Goal: Task Accomplishment & Management: Complete application form

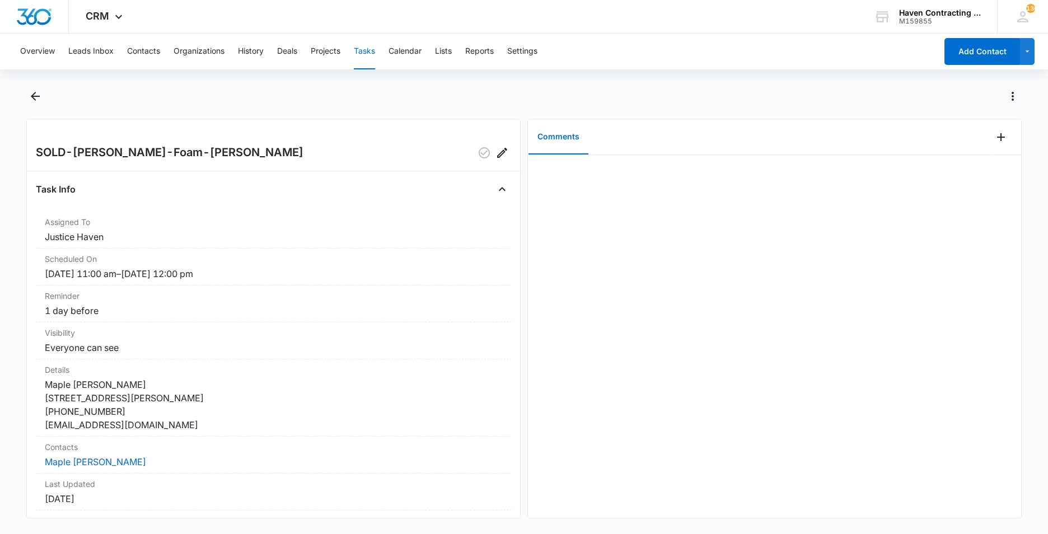
scroll to position [112, 0]
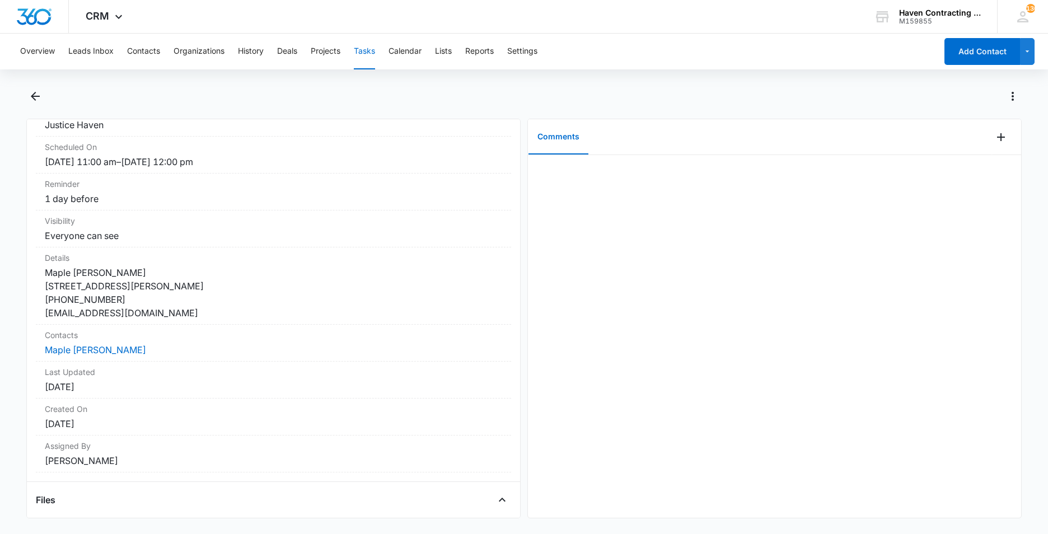
click at [364, 54] on button "Tasks" at bounding box center [364, 52] width 21 height 36
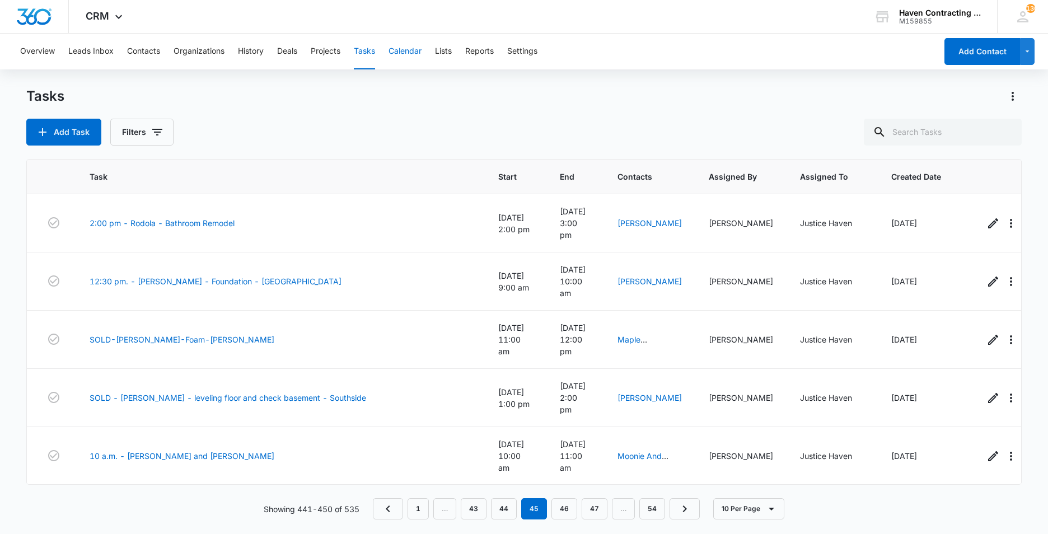
click at [409, 48] on button "Calendar" at bounding box center [405, 52] width 33 height 36
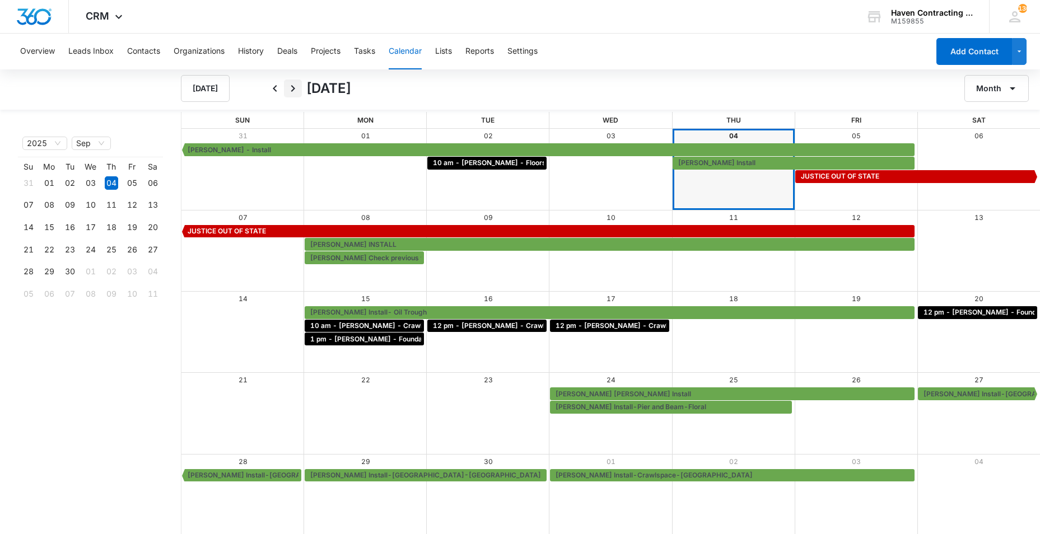
click at [292, 90] on icon "Next" at bounding box center [292, 88] width 13 height 13
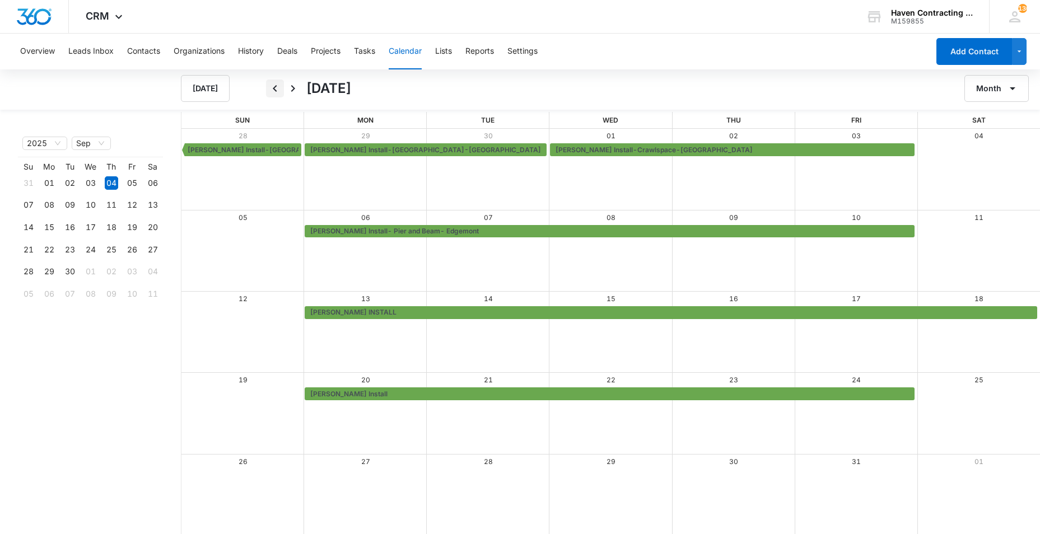
click at [274, 86] on icon "Back" at bounding box center [274, 88] width 13 height 13
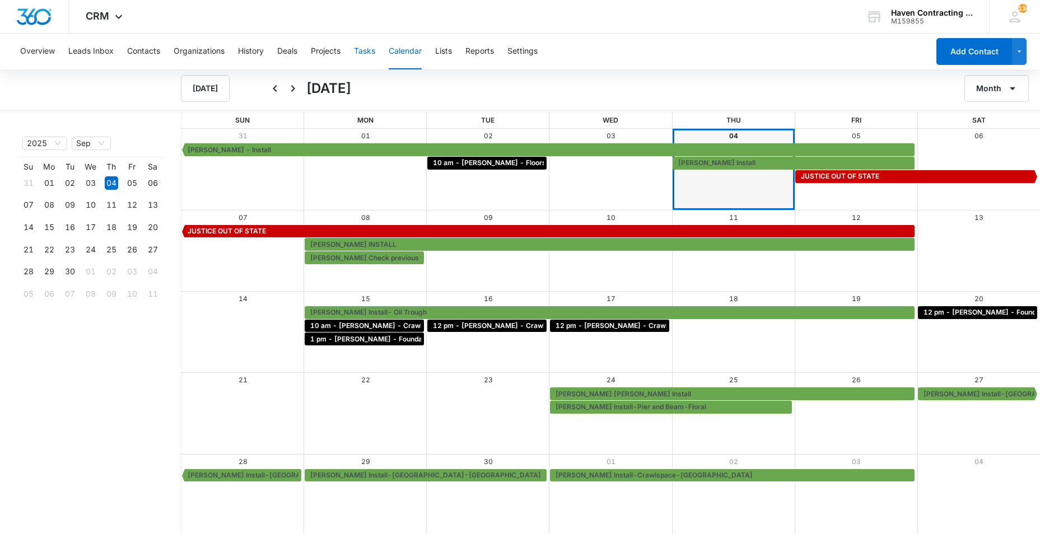
click at [367, 51] on button "Tasks" at bounding box center [364, 52] width 21 height 36
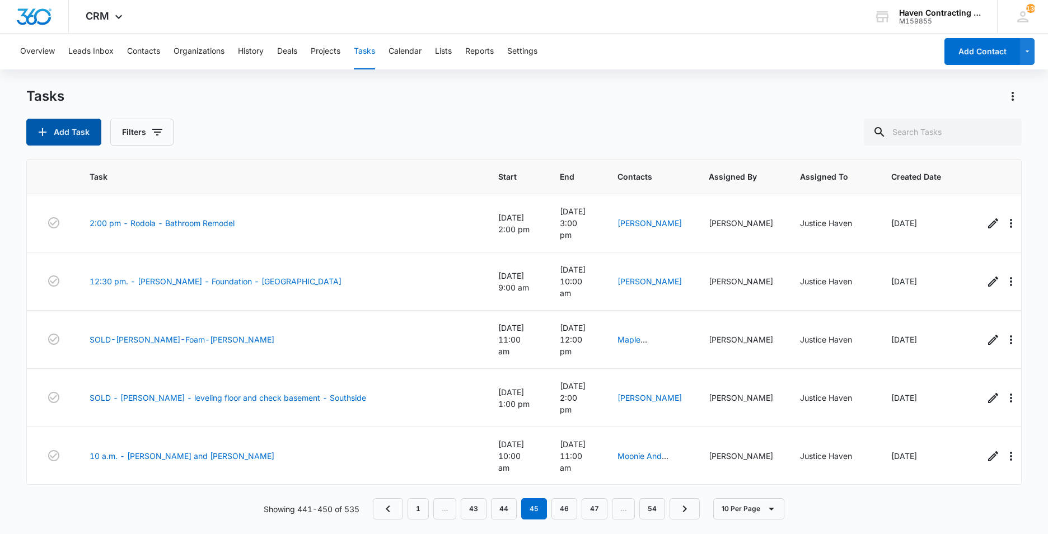
click at [74, 134] on button "Add Task" at bounding box center [63, 132] width 75 height 27
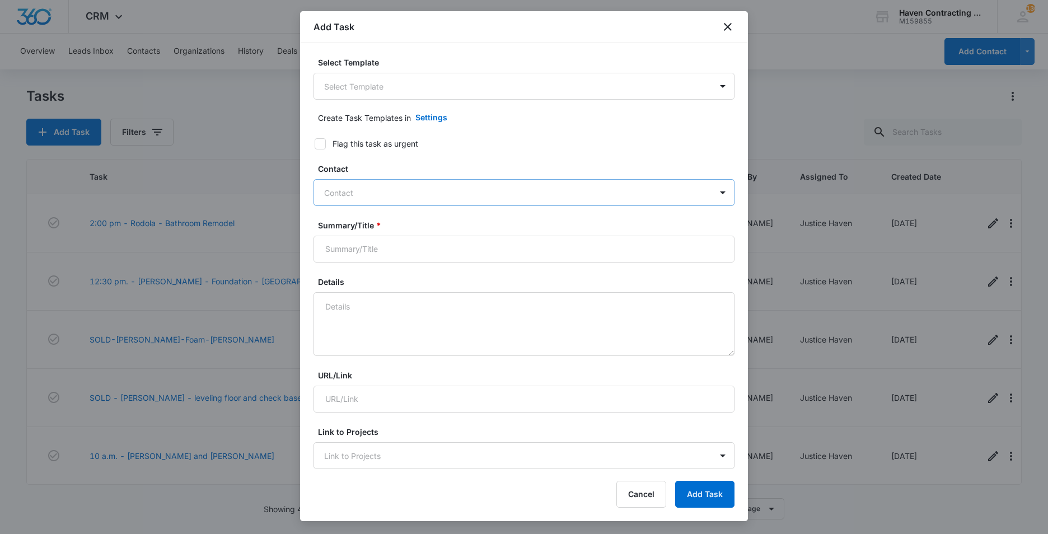
drag, startPoint x: 332, startPoint y: 194, endPoint x: 342, endPoint y: 202, distance: 12.4
click at [332, 196] on div at bounding box center [517, 193] width 386 height 14
type input "Maple"
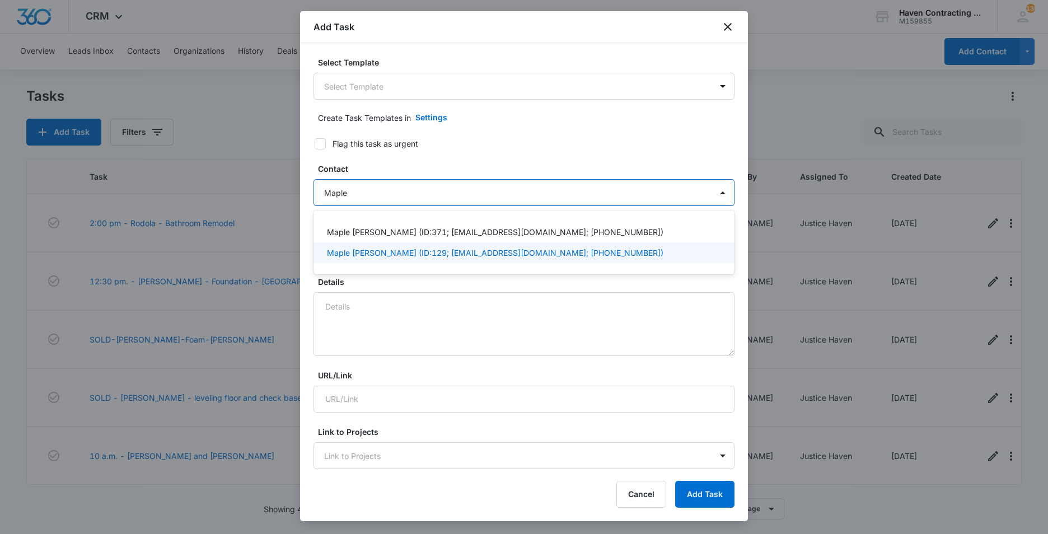
click at [376, 251] on p "Maple Annette Barnard (ID:129; mapleavbarnard@gmail.com; (501) 277-7431)" at bounding box center [495, 253] width 336 height 12
click at [306, 281] on div "Select Template Select Template Create Task Templates in Settings Flag this tas…" at bounding box center [524, 256] width 448 height 427
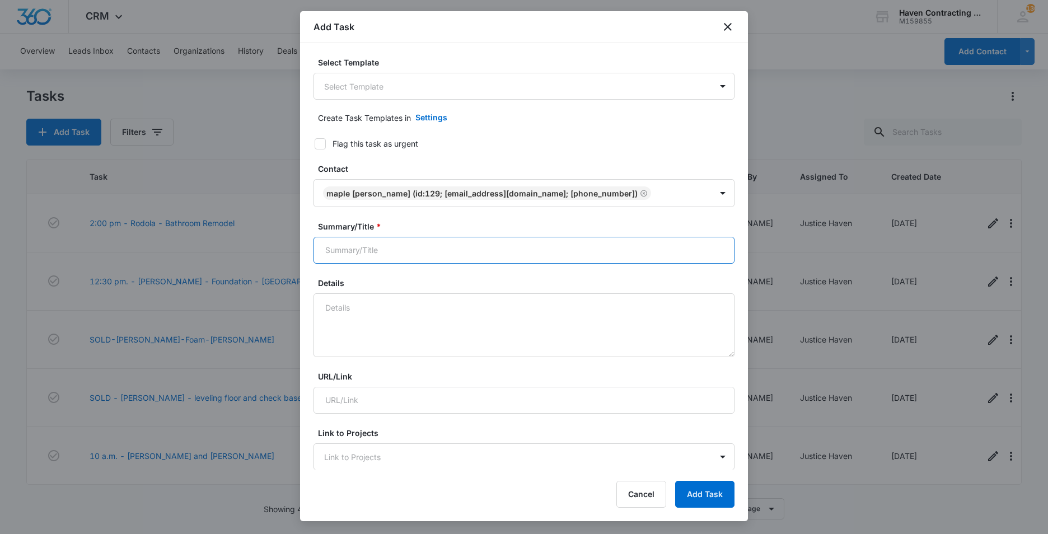
click at [325, 251] on input "Summary/Title *" at bounding box center [524, 250] width 421 height 27
type input "Maple Barnard Install"
drag, startPoint x: 332, startPoint y: 312, endPoint x: 375, endPoint y: 302, distance: 43.7
click at [333, 312] on textarea "Details" at bounding box center [524, 325] width 421 height 64
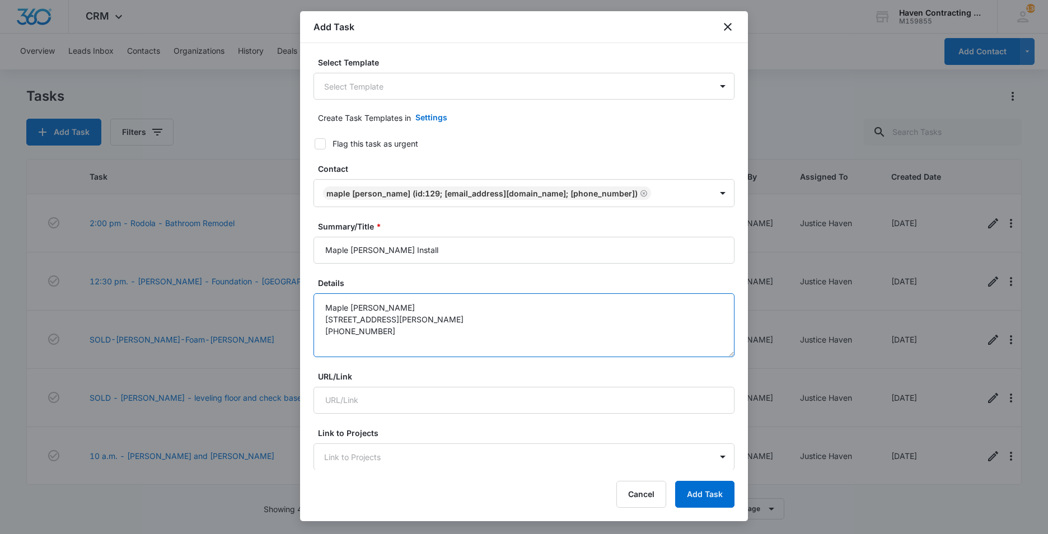
click at [383, 309] on textarea "Maple Barnard 225 E. Shore Drive Drasco, AR 72530 501-277-7431" at bounding box center [524, 325] width 421 height 64
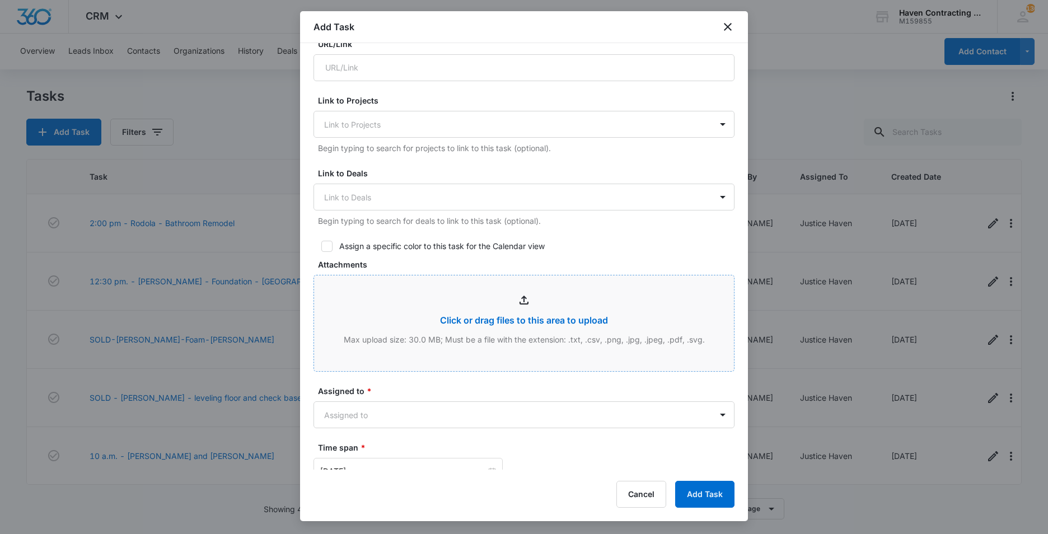
scroll to position [336, 0]
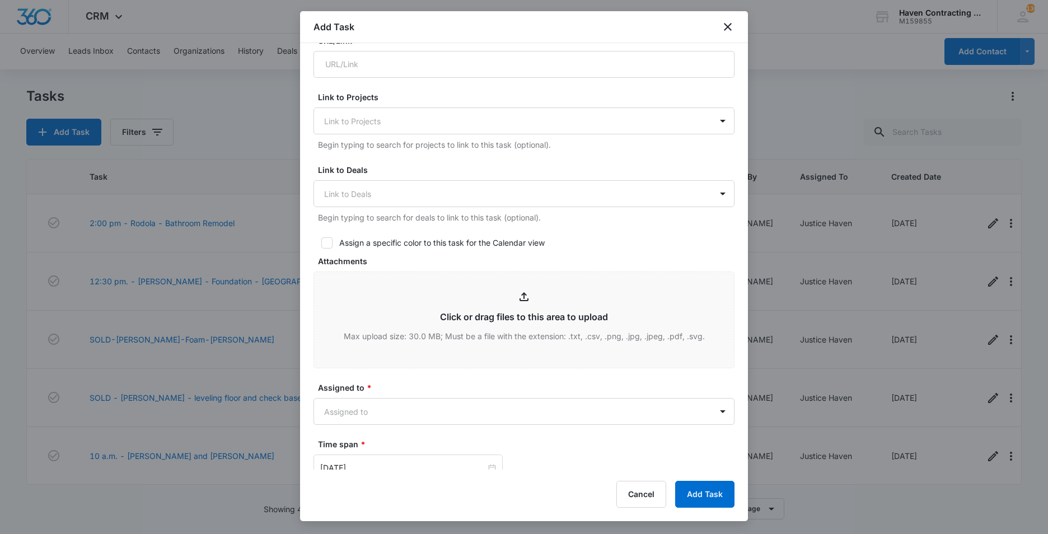
type textarea "Maple Barnard Install 225 E. Shore Drive Drasco, AR 72530 501-277-7431"
click at [326, 244] on icon at bounding box center [327, 242] width 7 height 5
click at [321, 244] on input "Assign a specific color to this task for the Calendar view" at bounding box center [318, 243] width 8 height 8
checkbox input "true"
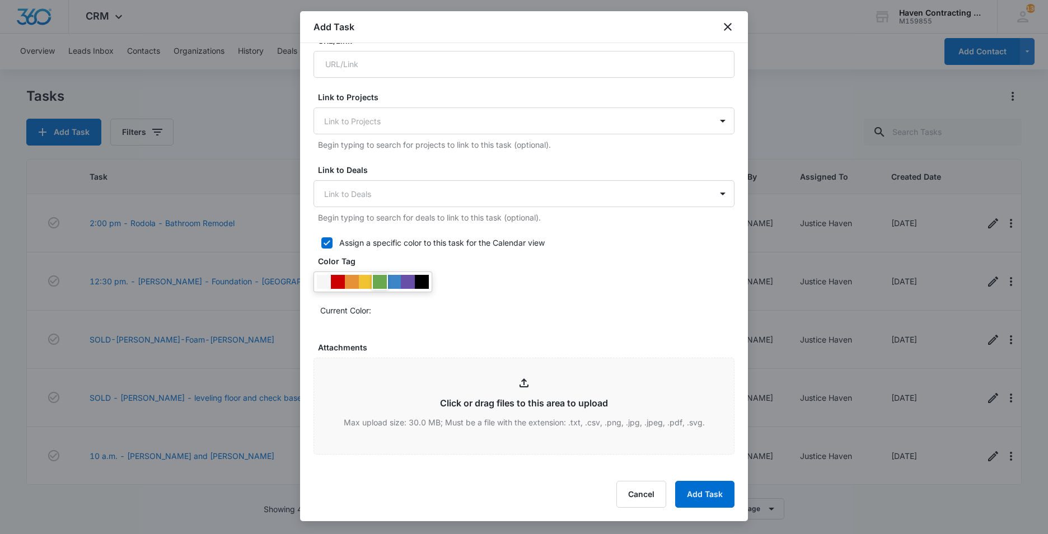
click at [376, 286] on div at bounding box center [380, 282] width 14 height 14
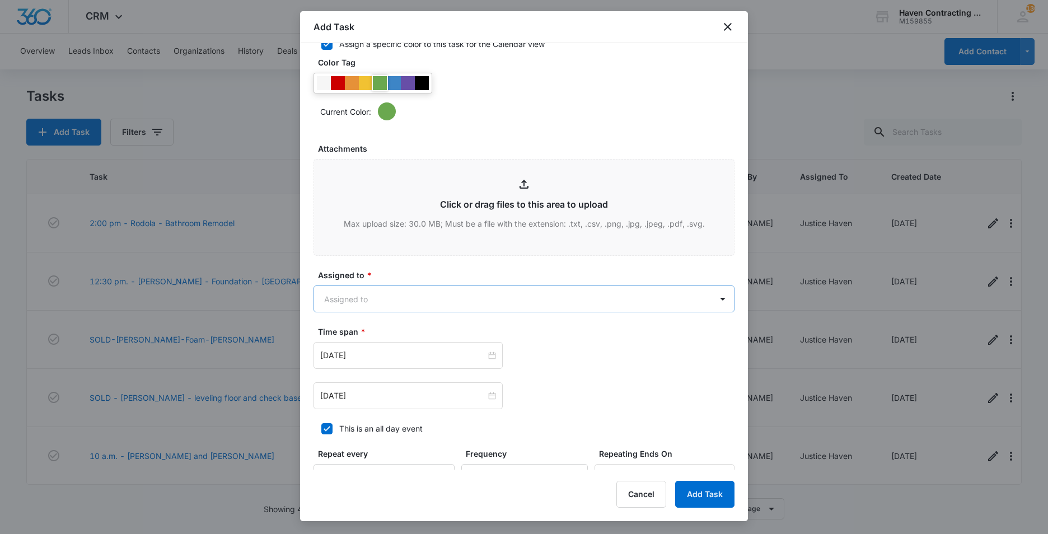
scroll to position [560, 0]
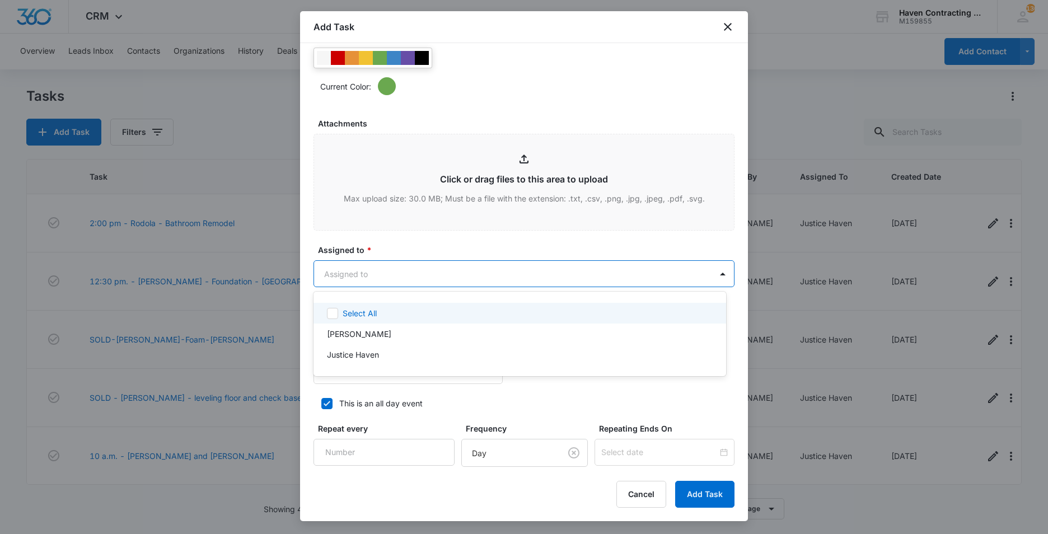
click at [328, 280] on body "CRM Apps Reputation Websites Forms CRM Email Social Ads Intelligence Brand Sett…" at bounding box center [524, 267] width 1048 height 534
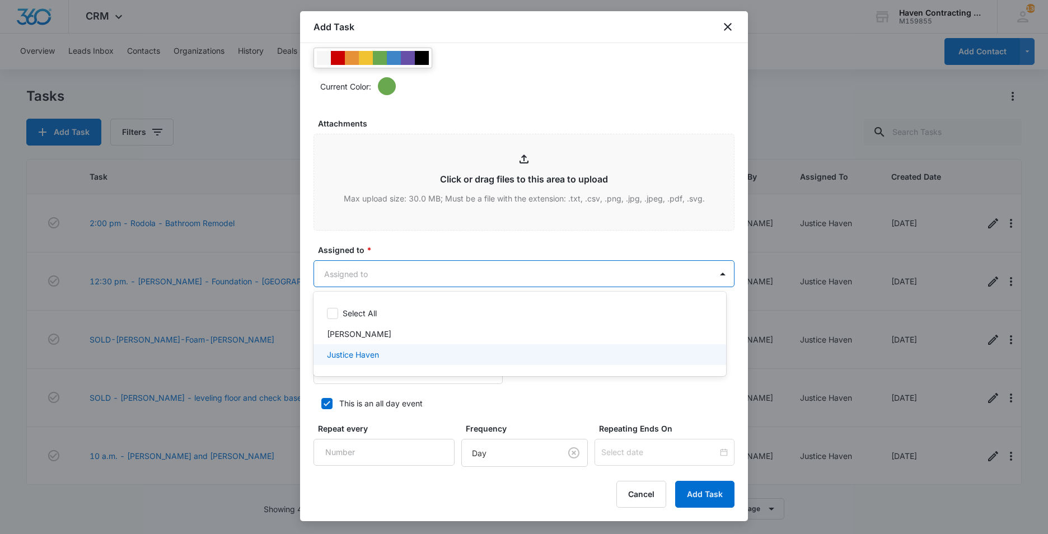
click at [351, 354] on p "Justice Haven" at bounding box center [353, 355] width 52 height 12
click at [311, 338] on div at bounding box center [524, 267] width 1048 height 534
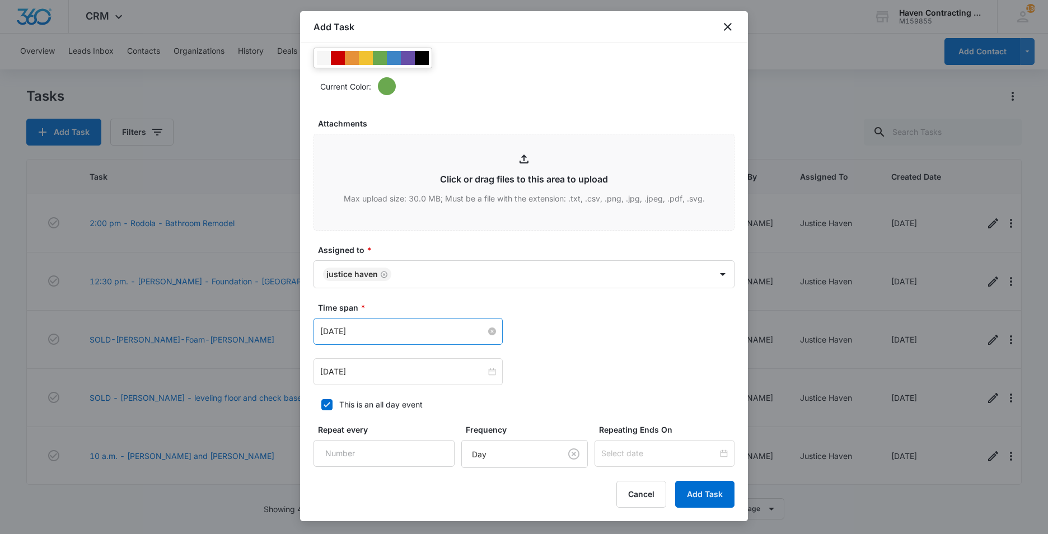
click at [380, 330] on input "Sep 4, 2025" at bounding box center [403, 331] width 166 height 12
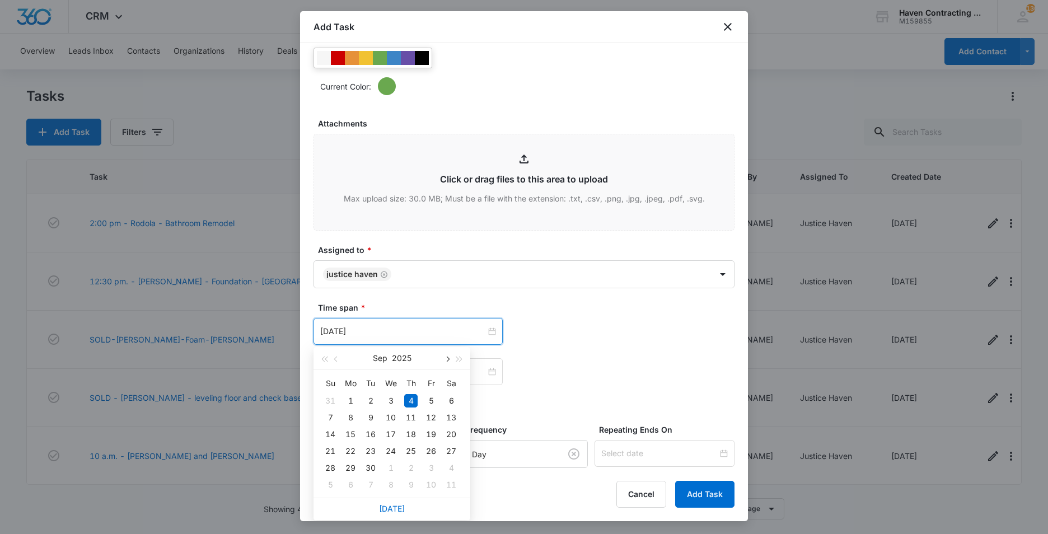
click at [448, 358] on span "button" at bounding box center [447, 360] width 6 height 6
type input "Oct 20, 2025"
click at [348, 452] on div "20" at bounding box center [350, 451] width 13 height 13
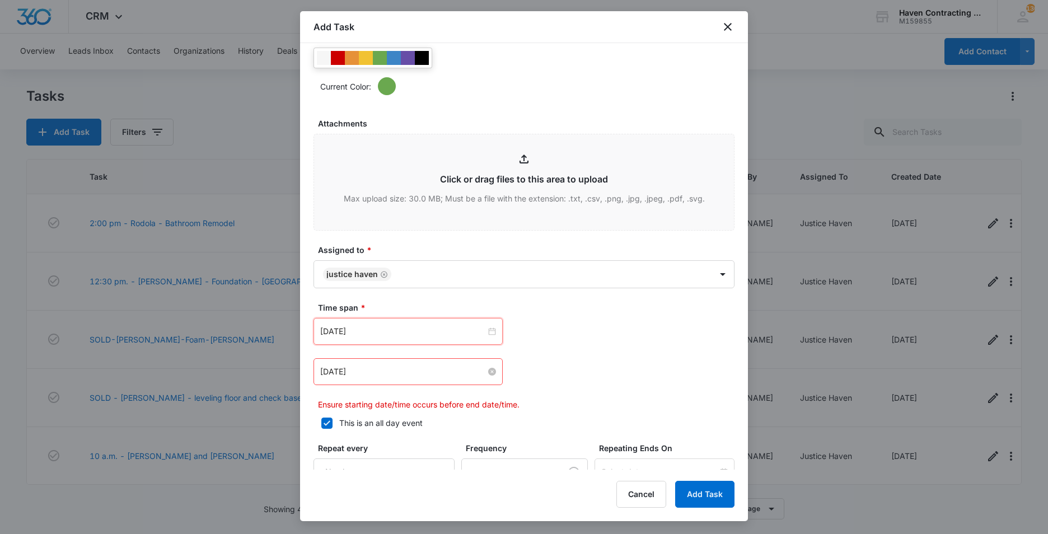
click at [376, 369] on input "Sep 4, 2025" at bounding box center [403, 372] width 166 height 12
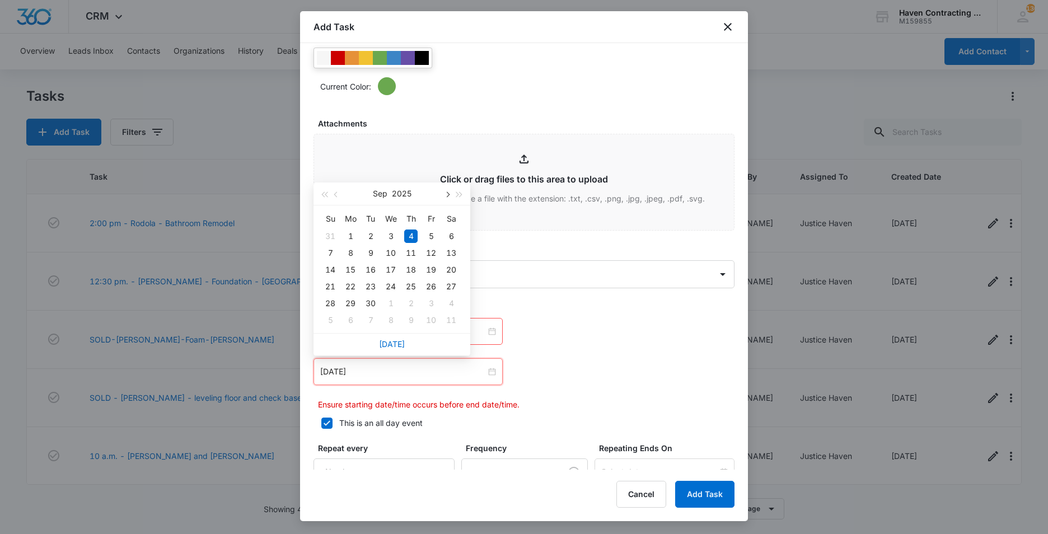
click at [447, 194] on span "button" at bounding box center [447, 195] width 6 height 6
type input "Oct 24, 2025"
click at [435, 283] on div "24" at bounding box center [430, 286] width 13 height 13
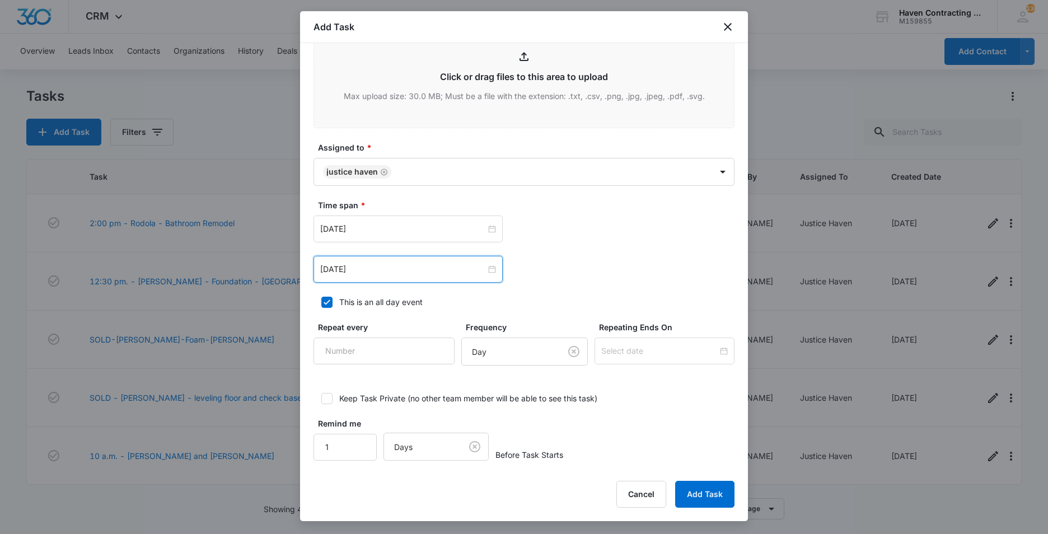
scroll to position [667, 0]
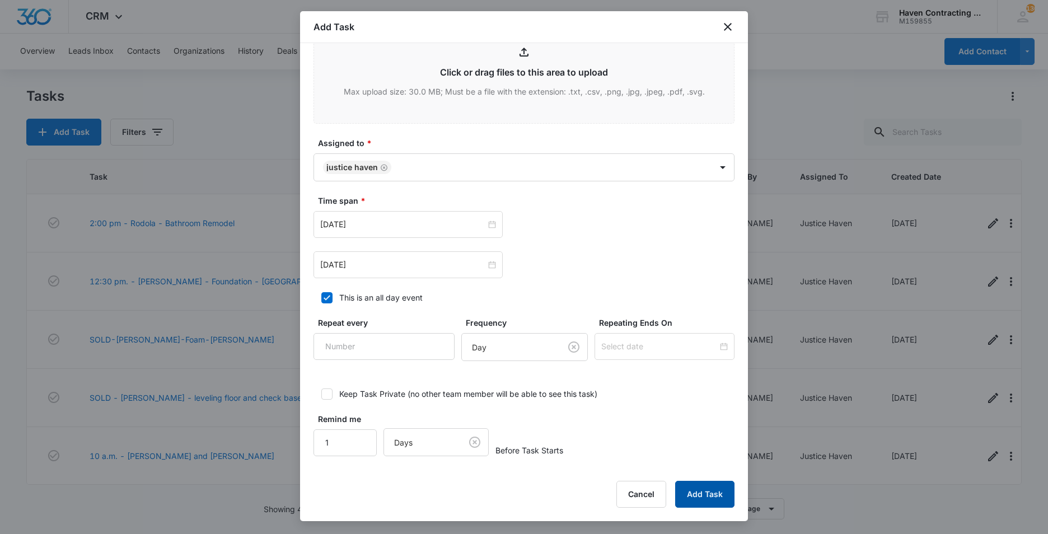
click at [698, 490] on button "Add Task" at bounding box center [704, 494] width 59 height 27
